Goal: Task Accomplishment & Management: Use online tool/utility

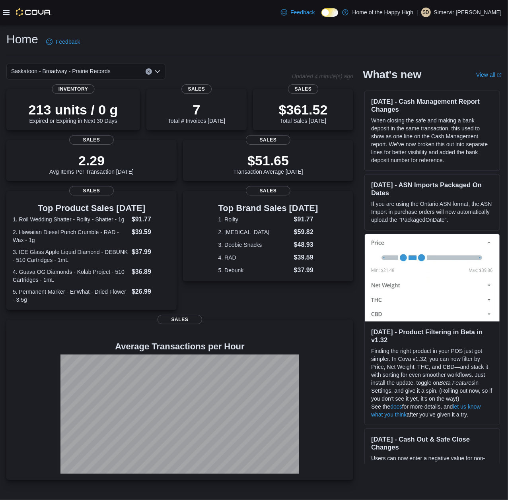
click at [7, 13] on icon at bounding box center [6, 12] width 6 height 6
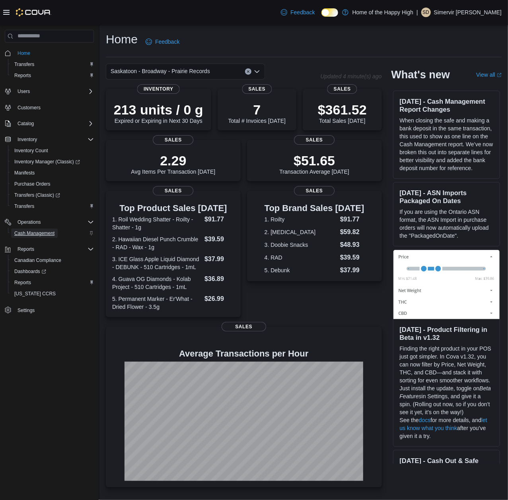
click at [15, 235] on span "Cash Management" at bounding box center [34, 233] width 40 height 6
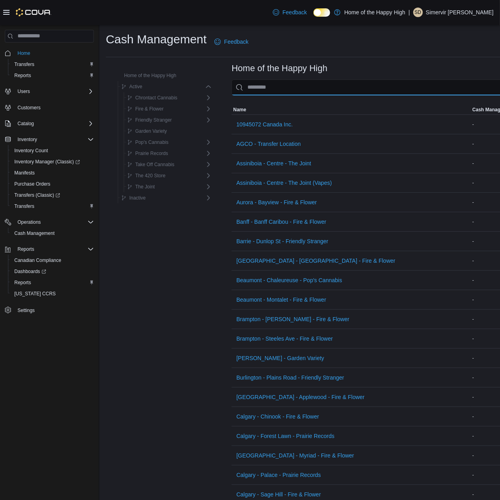
click at [250, 88] on input "This is a search bar. As you type, the results lower in the page will automatic…" at bounding box center [392, 88] width 323 height 16
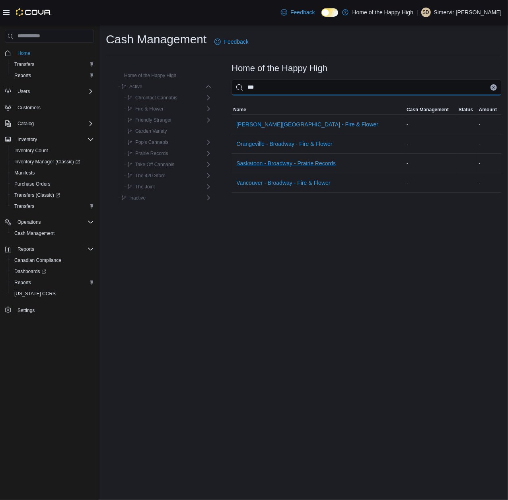
type input "***"
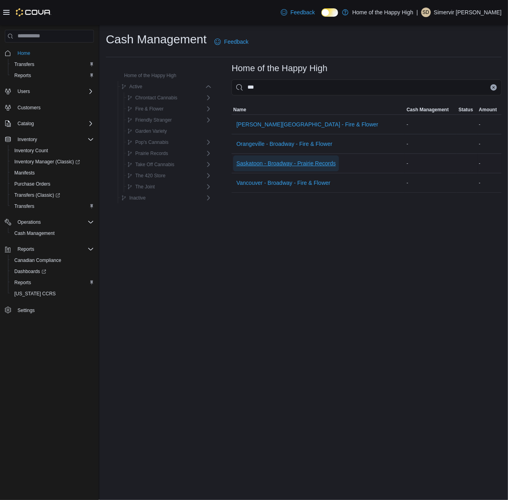
click at [276, 162] on span "Saskatoon - Broadway - Prairie Records" at bounding box center [285, 163] width 99 height 8
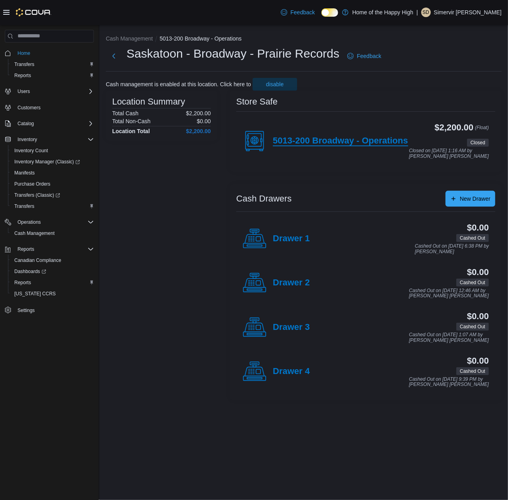
click at [313, 145] on h4 "5013-200 Broadway - Operations" at bounding box center [340, 141] width 135 height 10
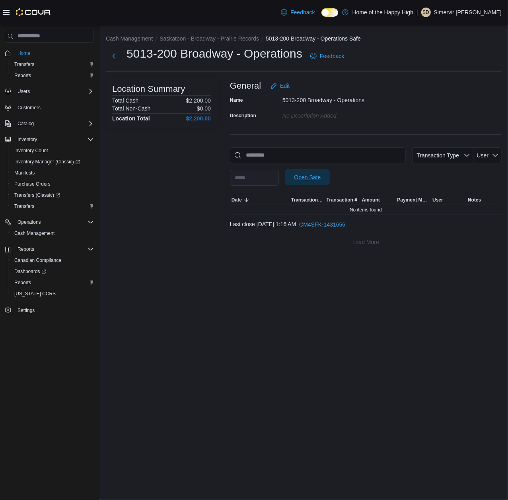
click at [301, 185] on button "Open Safe" at bounding box center [307, 177] width 45 height 16
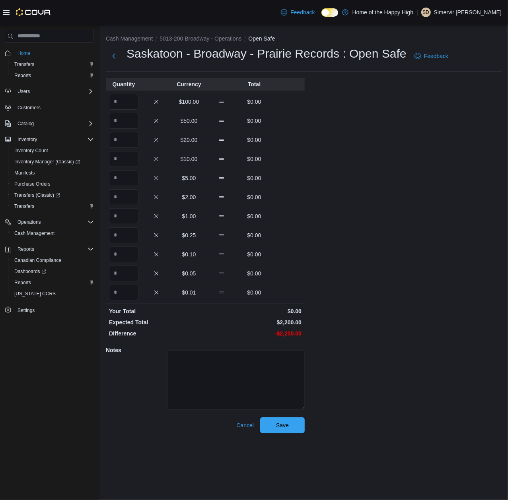
click at [109, 95] on div at bounding box center [123, 102] width 29 height 16
click at [115, 99] on input "Quantity" at bounding box center [123, 102] width 29 height 16
type input "**"
click at [275, 426] on span "Save" at bounding box center [282, 425] width 35 height 16
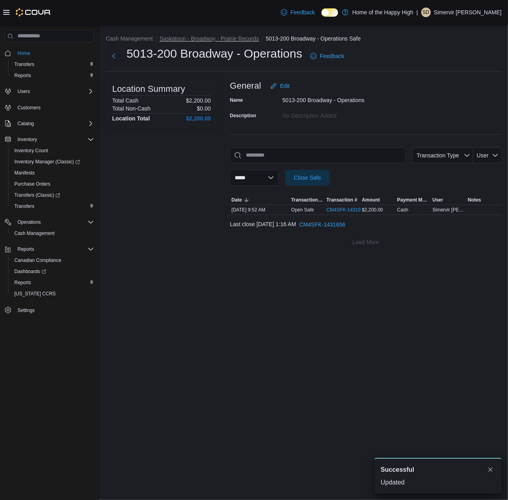
click at [244, 41] on button "Saskatoon - Broadway - Prairie Records" at bounding box center [208, 38] width 99 height 6
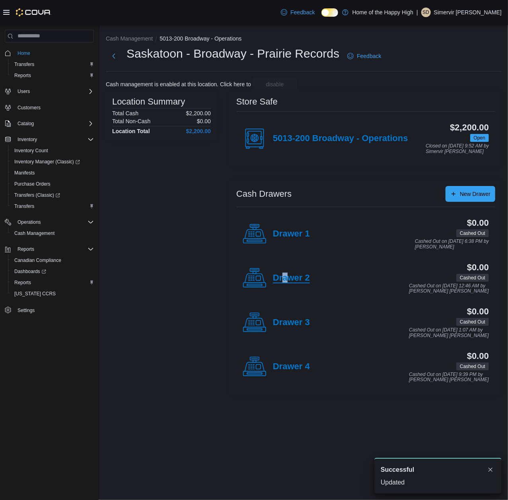
click at [285, 284] on h4 "Drawer 2" at bounding box center [291, 278] width 37 height 10
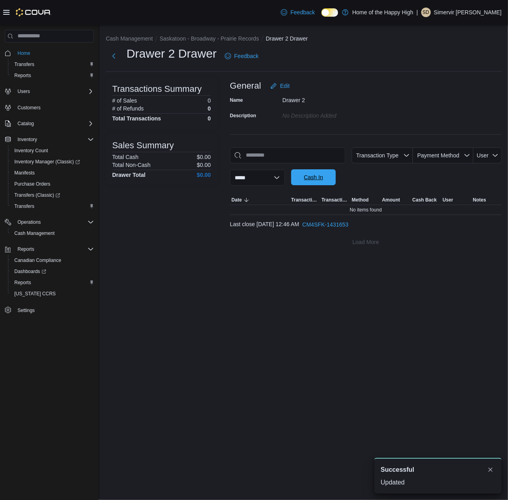
click at [317, 182] on span "Cash In" at bounding box center [313, 177] width 35 height 16
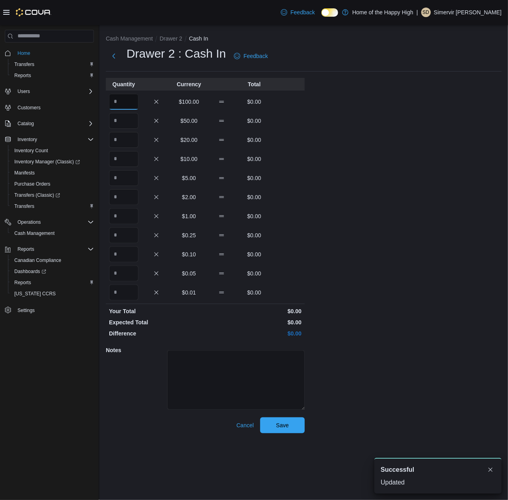
click at [125, 104] on input "Quantity" at bounding box center [123, 102] width 29 height 16
type input "*"
click at [295, 428] on span "Save" at bounding box center [282, 425] width 35 height 16
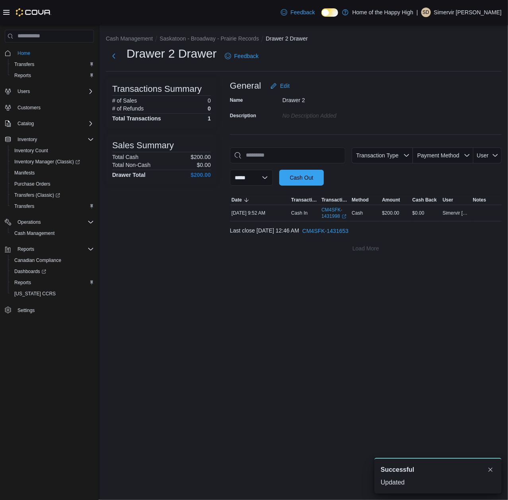
click at [218, 42] on li "Saskatoon - Broadway - Prairie Records" at bounding box center [212, 39] width 106 height 8
click at [217, 37] on button "Saskatoon - Broadway - Prairie Records" at bounding box center [208, 38] width 99 height 6
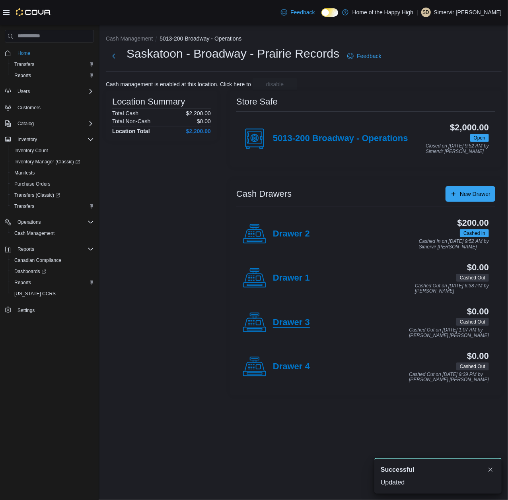
click at [299, 326] on h4 "Drawer 3" at bounding box center [291, 323] width 37 height 10
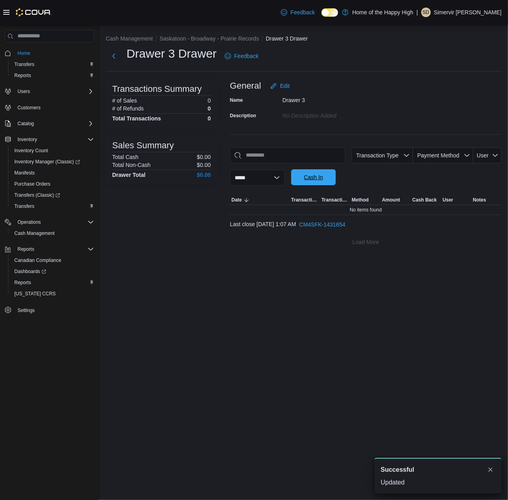
click at [331, 170] on span "Cash In" at bounding box center [313, 177] width 35 height 16
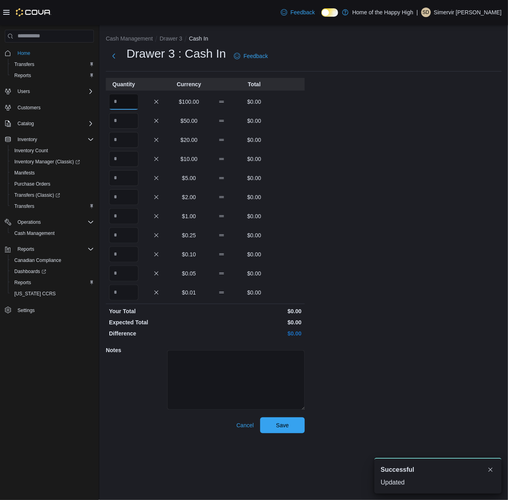
click at [122, 99] on input "Quantity" at bounding box center [123, 102] width 29 height 16
type input "*"
click at [296, 429] on span "Save" at bounding box center [282, 425] width 35 height 16
